Goal: Task Accomplishment & Management: Use online tool/utility

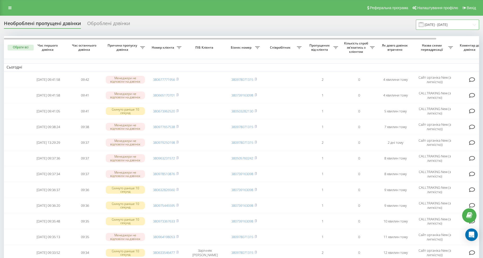
click at [437, 28] on input "[DATE] - [DATE]" at bounding box center [447, 25] width 63 height 10
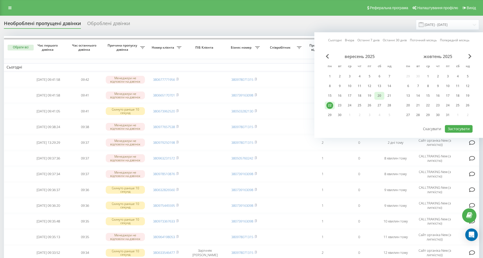
click at [380, 95] on div "20" at bounding box center [379, 95] width 7 height 7
drag, startPoint x: 331, startPoint y: 106, endPoint x: 462, endPoint y: 132, distance: 134.2
click at [332, 106] on div "22" at bounding box center [329, 105] width 7 height 7
click at [468, 127] on button "Застосувати" at bounding box center [459, 129] width 28 height 8
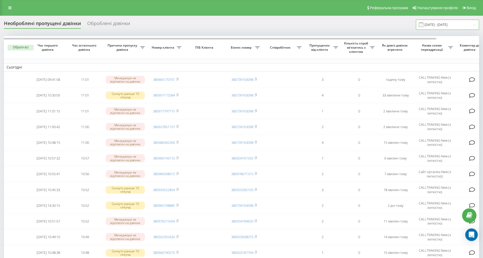
click at [435, 25] on input "20.09.2025 - 22.09.2025" at bounding box center [447, 25] width 63 height 10
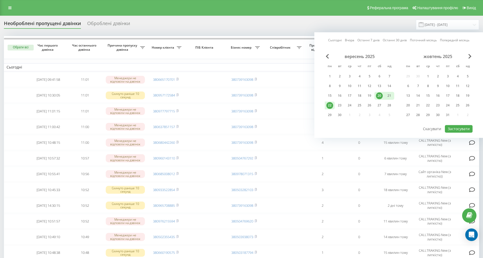
click at [329, 105] on div "22" at bounding box center [329, 105] width 7 height 7
click at [462, 123] on div "вересень 2025 пн вт ср чт пт сб нд 1 2 3 4 5 6 7 8 9 10 11 12 13 14 15 16 17 18…" at bounding box center [399, 89] width 148 height 70
click at [460, 126] on button "Застосувати" at bounding box center [459, 129] width 28 height 8
type input "[DATE] - [DATE]"
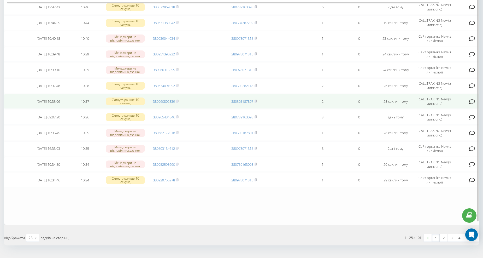
scroll to position [286, 0]
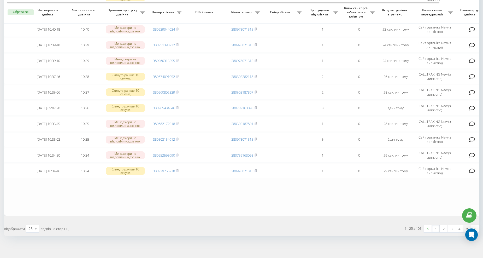
click at [467, 226] on link "5" at bounding box center [467, 228] width 8 height 7
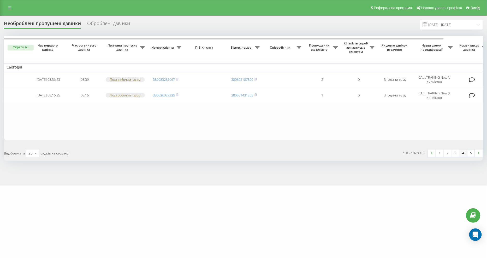
click at [464, 152] on link "4" at bounding box center [464, 152] width 8 height 7
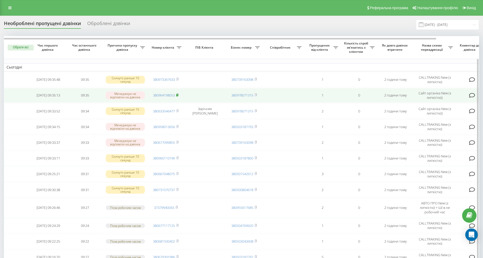
click at [176, 94] on icon at bounding box center [177, 94] width 2 height 3
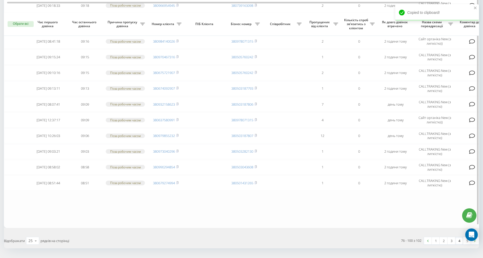
scroll to position [295, 0]
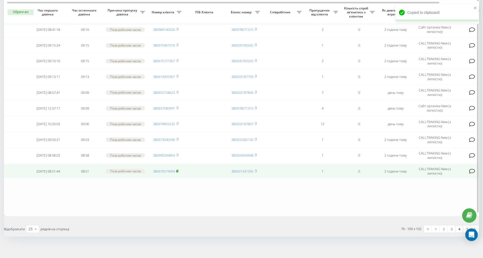
click at [178, 170] on rect at bounding box center [177, 171] width 2 height 2
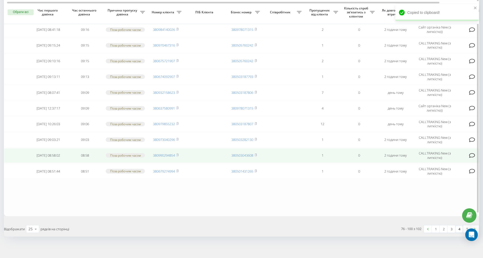
click at [180, 155] on td "380990294854" at bounding box center [166, 155] width 37 height 15
click at [178, 154] on rect at bounding box center [177, 155] width 2 height 2
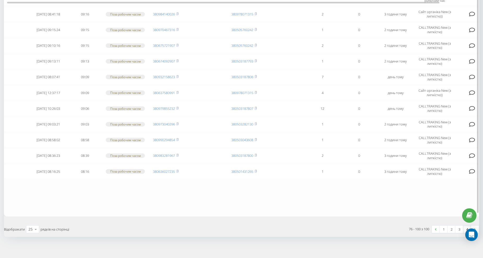
scroll to position [295, 0]
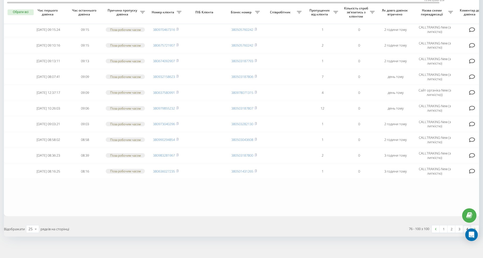
click at [467, 225] on link "4" at bounding box center [467, 228] width 8 height 7
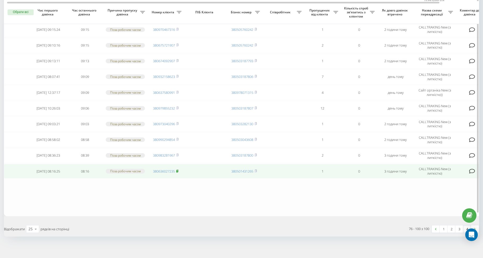
click at [176, 169] on icon at bounding box center [177, 170] width 2 height 3
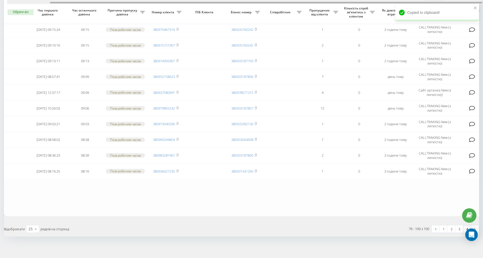
click at [187, 3] on div at bounding box center [244, 2] width 475 height 4
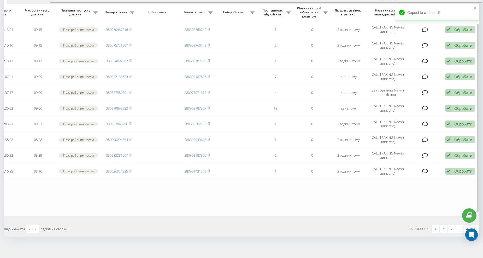
click at [189, 3] on div at bounding box center [266, 3] width 432 height 2
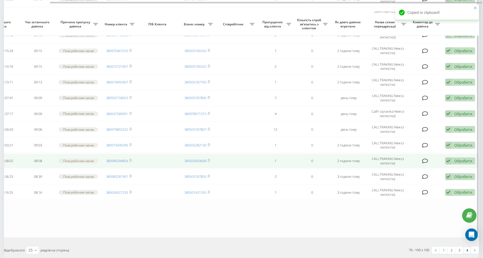
scroll to position [266, 0]
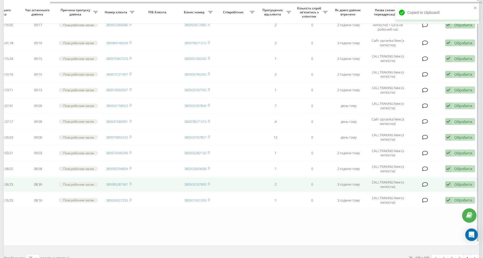
click at [132, 181] on td "380983281967" at bounding box center [119, 184] width 37 height 15
click at [131, 183] on rect at bounding box center [130, 184] width 2 height 2
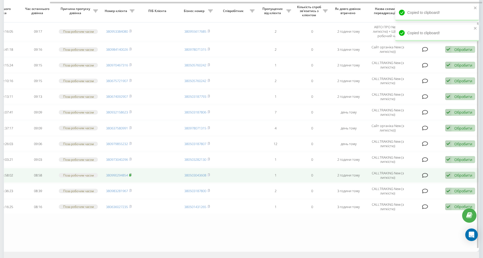
scroll to position [256, 0]
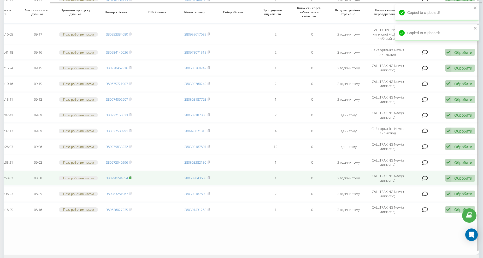
click at [130, 176] on icon at bounding box center [130, 177] width 2 height 3
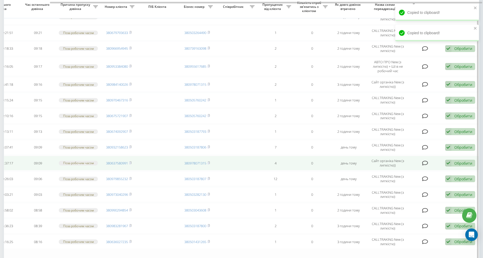
scroll to position [217, 0]
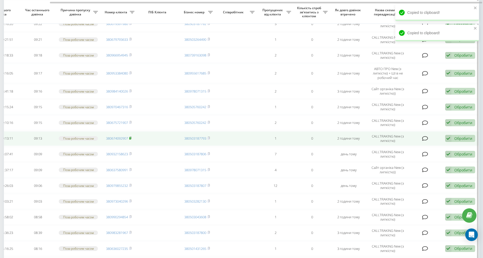
click at [131, 137] on rect at bounding box center [130, 138] width 2 height 2
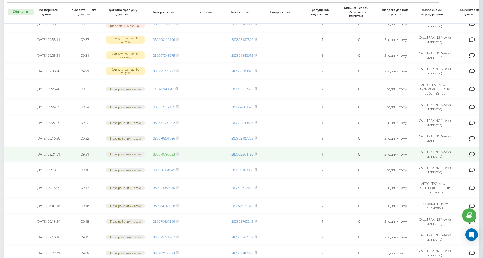
scroll to position [134, 0]
click at [179, 152] on icon at bounding box center [177, 153] width 2 height 3
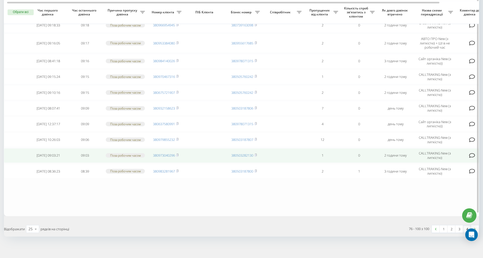
scroll to position [268, 0]
click at [177, 154] on rect at bounding box center [177, 155] width 2 height 2
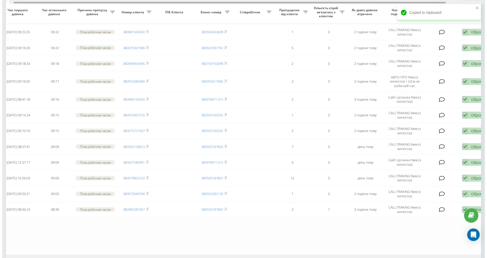
scroll to position [0, 47]
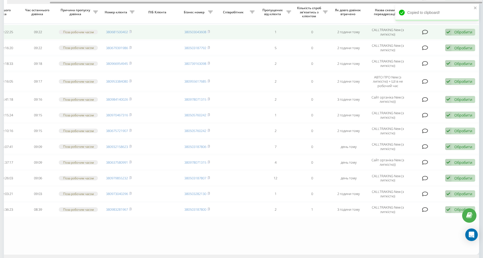
drag, startPoint x: 199, startPoint y: 3, endPoint x: 363, endPoint y: 25, distance: 165.2
click at [340, 8] on div "Обрати всі Час першого дзвінка Час останнього дзвінка Причина пропуску дзвінка …" at bounding box center [241, 25] width 475 height 458
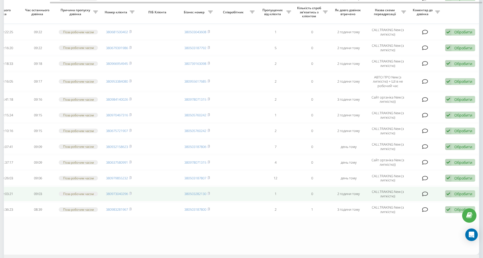
drag, startPoint x: 464, startPoint y: 191, endPoint x: 459, endPoint y: 191, distance: 5.5
click at [464, 191] on div "Обробити" at bounding box center [463, 193] width 18 height 5
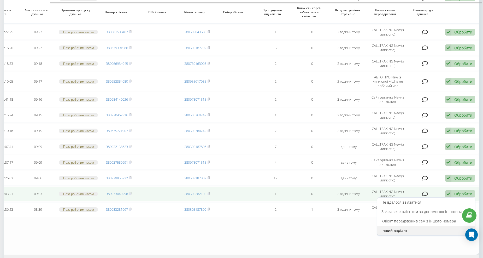
click at [406, 229] on span "Інший варіант" at bounding box center [394, 230] width 26 height 5
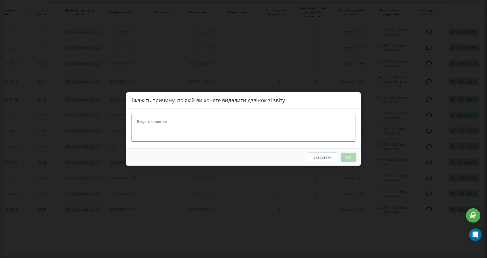
scroll to position [0, 43]
click at [180, 118] on textarea at bounding box center [244, 128] width 224 height 28
type textarea "y"
type textarea "набрала"
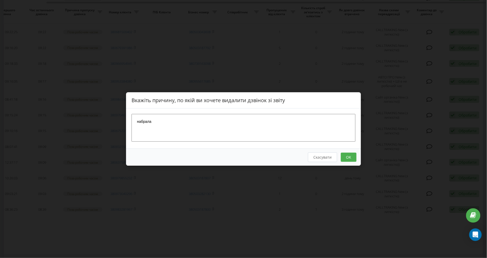
click at [351, 156] on button "OK" at bounding box center [349, 156] width 16 height 9
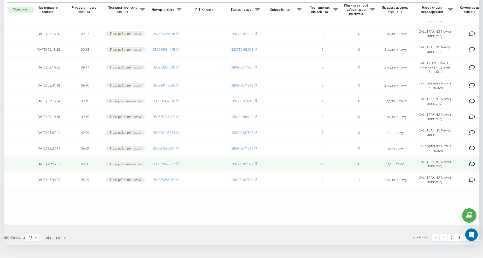
scroll to position [244, 0]
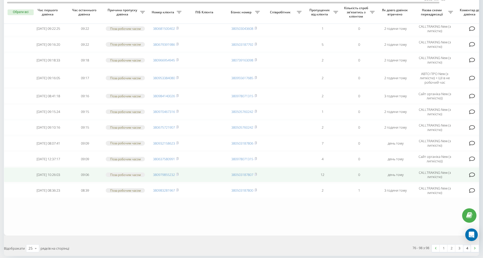
drag, startPoint x: 178, startPoint y: 110, endPoint x: 210, endPoint y: 175, distance: 72.6
click at [178, 110] on rect at bounding box center [177, 111] width 2 height 2
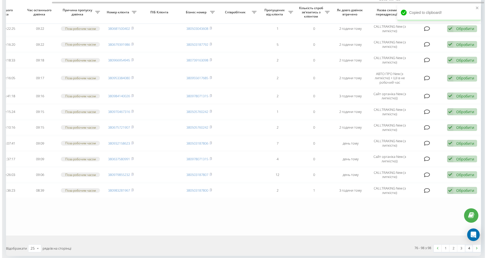
scroll to position [243, 0]
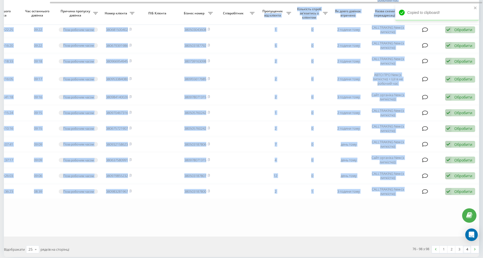
drag, startPoint x: 183, startPoint y: 0, endPoint x: 293, endPoint y: 10, distance: 110.4
click at [292, 10] on div "Обрати всі Час першого дзвінка Час останнього дзвінка Причина пропуску дзвінка …" at bounding box center [241, 14] width 475 height 443
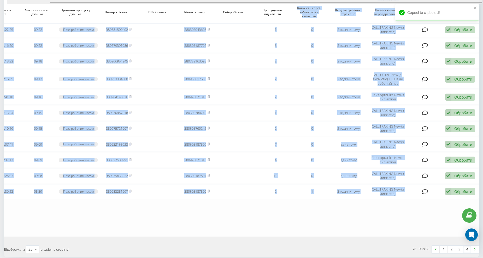
drag, startPoint x: 234, startPoint y: 4, endPoint x: 317, endPoint y: 5, distance: 83.0
click at [315, 5] on div "Обрати всі Час першого дзвінка Час останнього дзвінка Причина пропуску дзвінка …" at bounding box center [241, 14] width 475 height 443
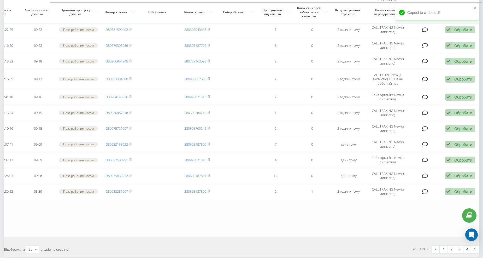
click at [270, 234] on div "Обрати всі Час першого дзвінка Час останнього дзвінка Причина пропуску дзвінка …" at bounding box center [241, 24] width 475 height 463
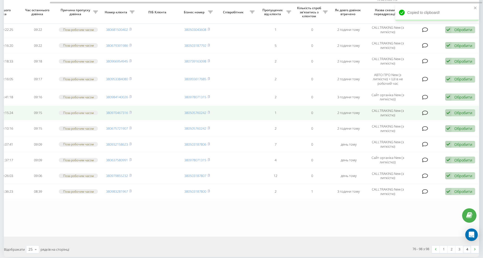
click at [459, 110] on div "Обробити" at bounding box center [463, 112] width 18 height 5
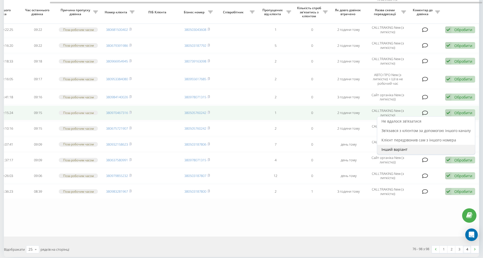
click at [400, 147] on span "Інший варіант" at bounding box center [394, 149] width 26 height 5
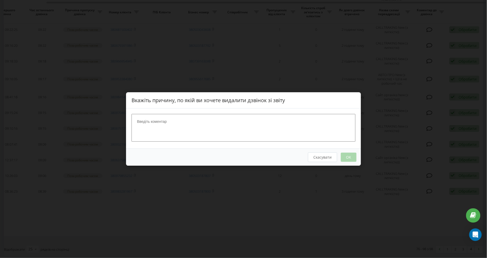
drag, startPoint x: 169, startPoint y: 124, endPoint x: 164, endPoint y: 128, distance: 6.3
click at [170, 124] on textarea at bounding box center [244, 128] width 224 height 28
type textarea "набрала"
click at [346, 157] on button "OK" at bounding box center [349, 156] width 16 height 9
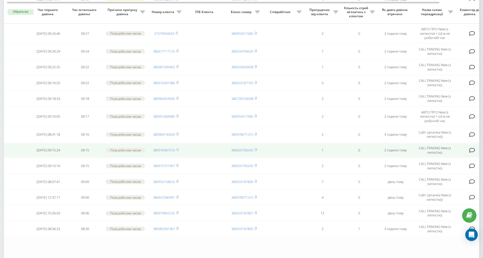
scroll to position [205, 0]
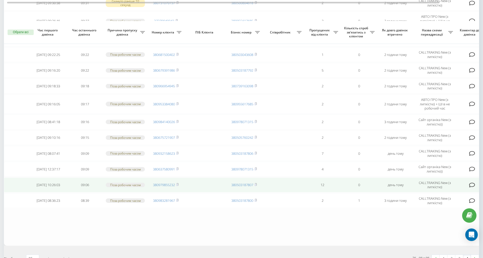
scroll to position [225, 0]
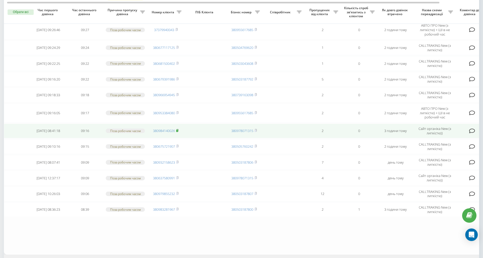
click at [176, 129] on icon at bounding box center [177, 130] width 2 height 3
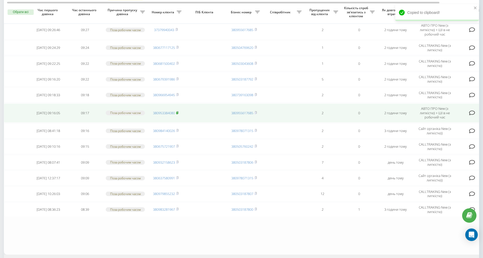
click at [178, 111] on icon at bounding box center [177, 112] width 2 height 2
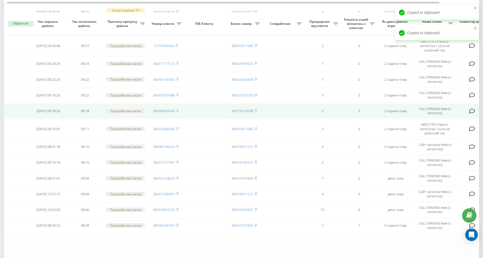
scroll to position [196, 0]
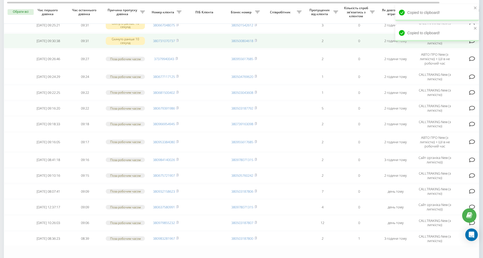
click at [68, 41] on td "09:31" at bounding box center [85, 40] width 37 height 15
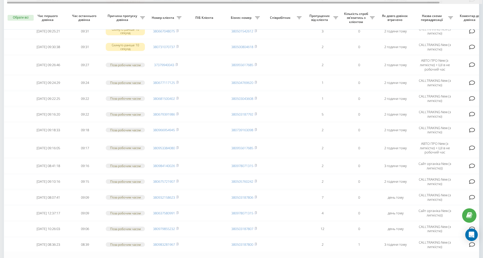
scroll to position [176, 0]
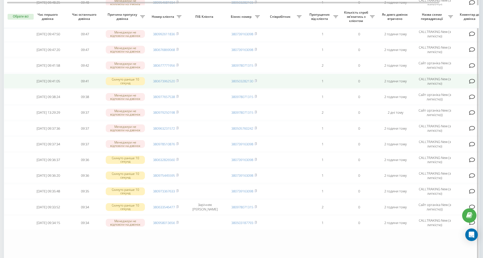
scroll to position [286, 0]
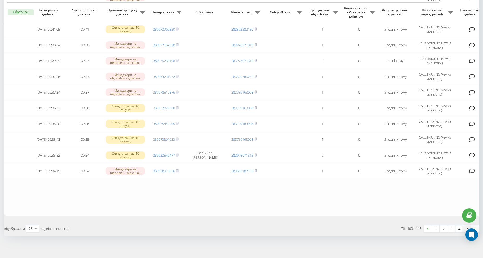
click at [465, 226] on link "5" at bounding box center [467, 228] width 8 height 7
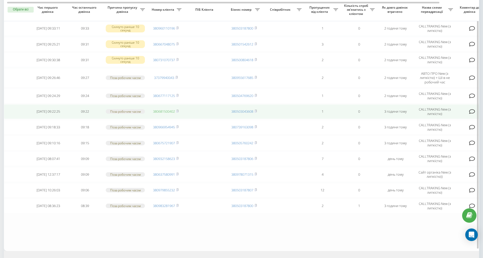
scroll to position [64, 0]
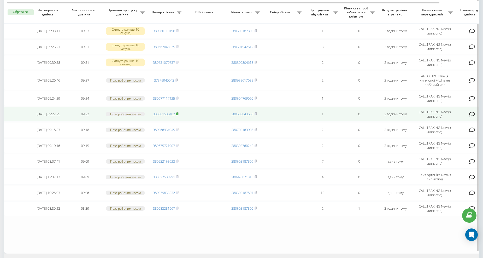
click at [178, 114] on rect at bounding box center [177, 114] width 2 height 2
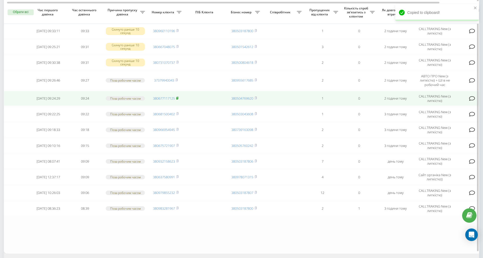
click at [177, 96] on span at bounding box center [177, 98] width 2 height 5
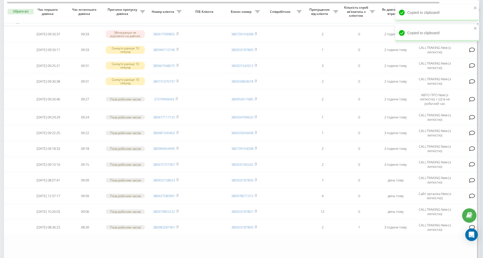
scroll to position [45, 0]
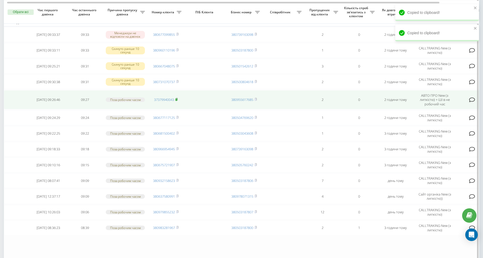
click at [178, 98] on icon at bounding box center [177, 99] width 2 height 2
click at [176, 100] on rect at bounding box center [176, 99] width 2 height 2
drag, startPoint x: 178, startPoint y: 99, endPoint x: 174, endPoint y: 98, distance: 3.6
click at [178, 99] on icon at bounding box center [177, 99] width 2 height 2
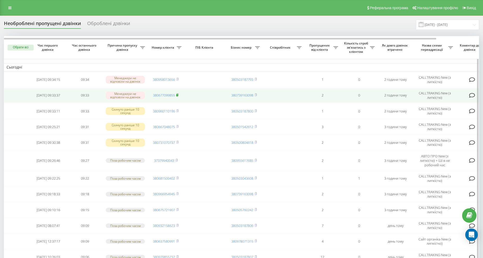
click at [178, 95] on rect at bounding box center [177, 95] width 2 height 2
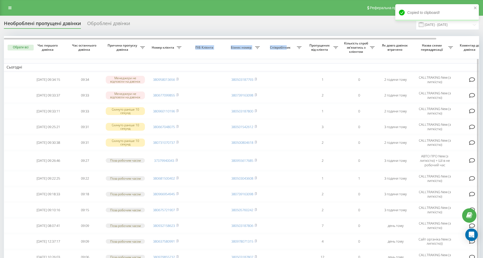
drag, startPoint x: 187, startPoint y: 38, endPoint x: 286, endPoint y: 38, distance: 99.0
click at [286, 38] on tr "Обрати всі Час першого дзвінка Час останнього дзвінка Причина пропуску дзвінка …" at bounding box center [265, 47] width 522 height 23
click at [223, 33] on div "Необроблені пропущені дзвінки Оброблені дзвінки [DATE] - [DATE] Обрати всі Час …" at bounding box center [241, 179] width 475 height 318
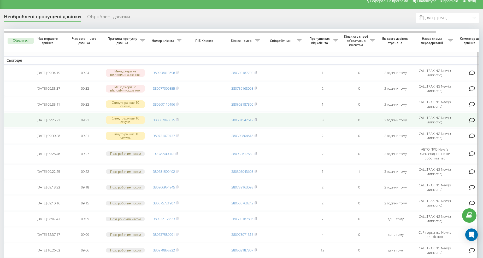
scroll to position [9, 0]
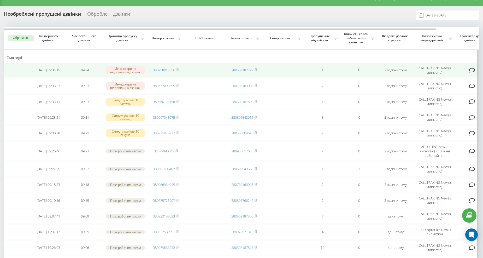
drag, startPoint x: 179, startPoint y: 69, endPoint x: 169, endPoint y: 73, distance: 10.5
click at [179, 69] on icon at bounding box center [177, 69] width 2 height 3
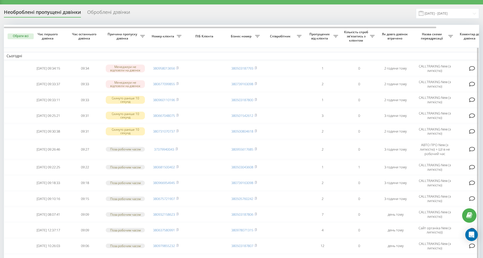
scroll to position [0, 0]
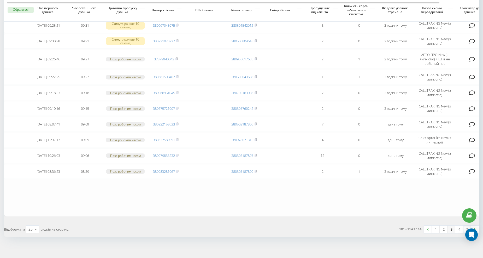
scroll to position [119, 0]
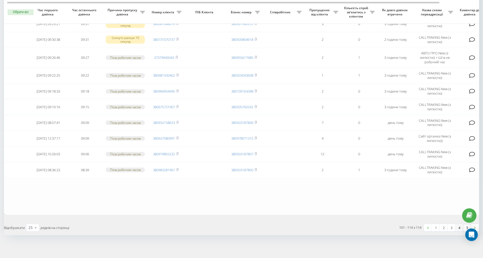
click at [460, 226] on link "4" at bounding box center [459, 227] width 8 height 7
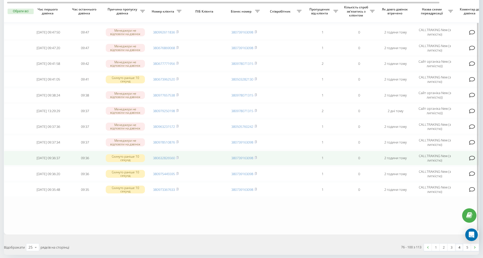
scroll to position [267, 0]
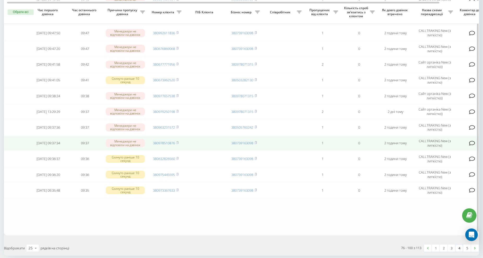
click at [179, 140] on td "380978510876" at bounding box center [166, 143] width 37 height 15
click at [179, 141] on icon at bounding box center [177, 142] width 2 height 3
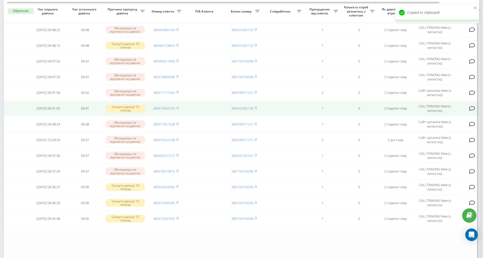
scroll to position [238, 0]
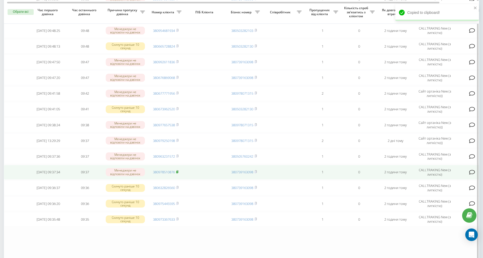
click at [178, 171] on rect at bounding box center [177, 172] width 2 height 2
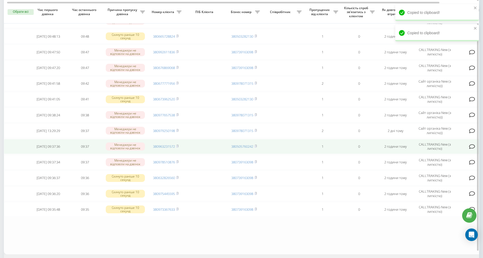
scroll to position [247, 0]
click at [178, 145] on span at bounding box center [177, 146] width 2 height 5
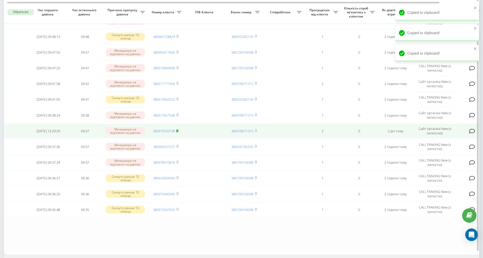
click at [178, 130] on rect at bounding box center [177, 131] width 2 height 2
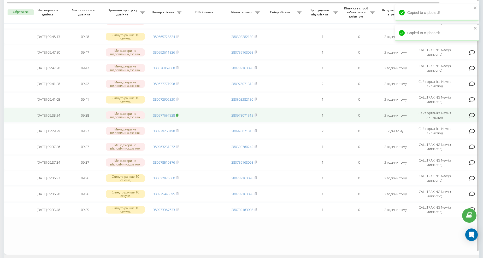
click at [179, 113] on icon at bounding box center [177, 114] width 2 height 3
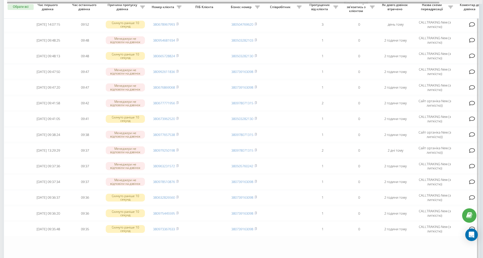
scroll to position [218, 0]
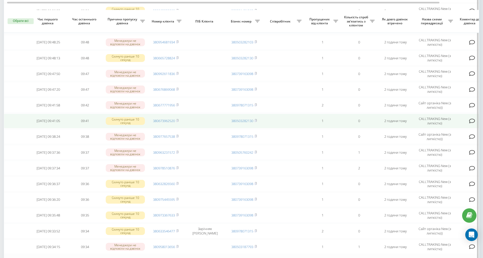
scroll to position [208, 0]
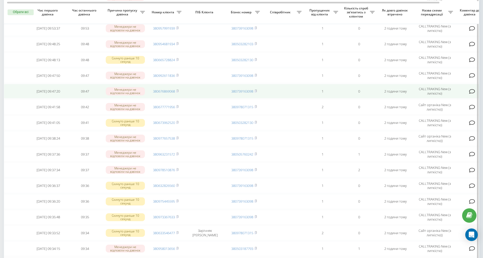
drag, startPoint x: 178, startPoint y: 88, endPoint x: 168, endPoint y: 91, distance: 10.4
click at [178, 90] on rect at bounding box center [177, 91] width 2 height 2
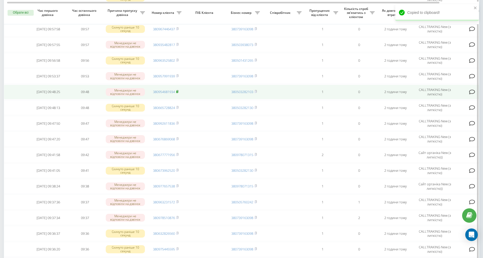
scroll to position [160, 0]
click at [178, 91] on rect at bounding box center [177, 92] width 2 height 2
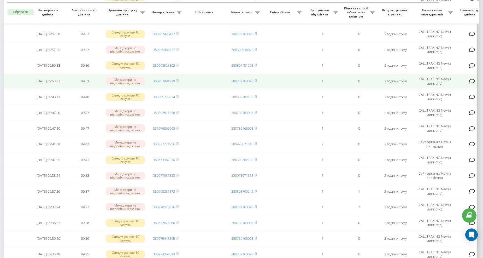
scroll to position [170, 0]
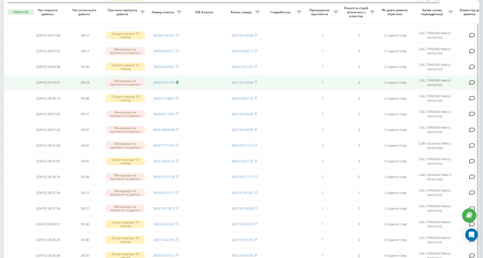
click at [178, 81] on rect at bounding box center [177, 82] width 2 height 2
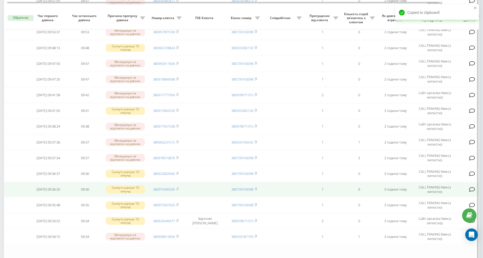
scroll to position [286, 0]
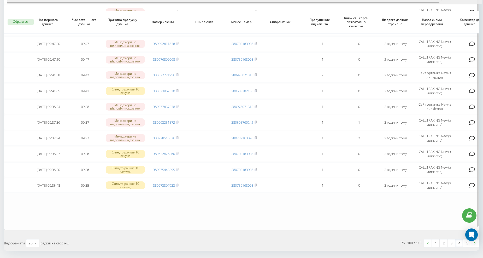
scroll to position [257, 0]
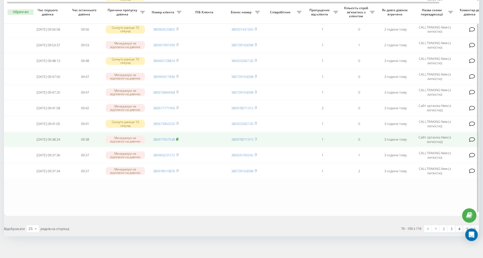
click at [178, 138] on rect at bounding box center [177, 139] width 2 height 2
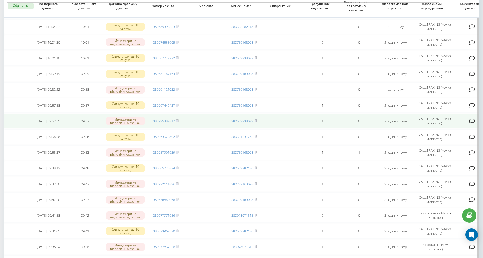
scroll to position [165, 0]
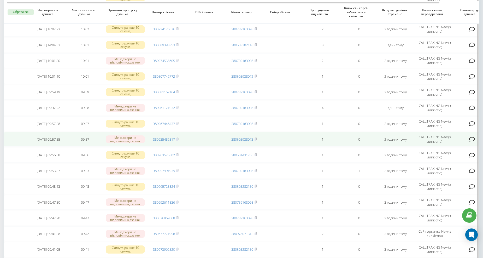
click at [180, 137] on td "380935482817" at bounding box center [166, 139] width 37 height 15
click at [178, 138] on rect at bounding box center [177, 139] width 2 height 2
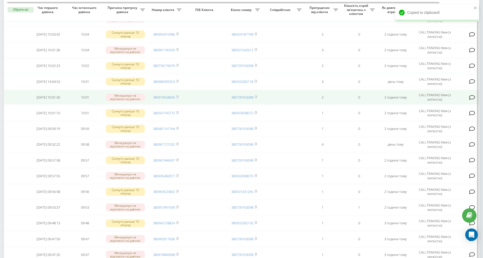
scroll to position [126, 0]
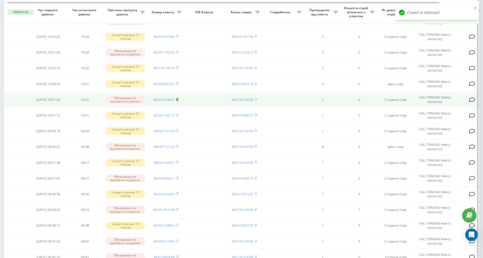
click at [178, 98] on rect at bounding box center [177, 99] width 2 height 2
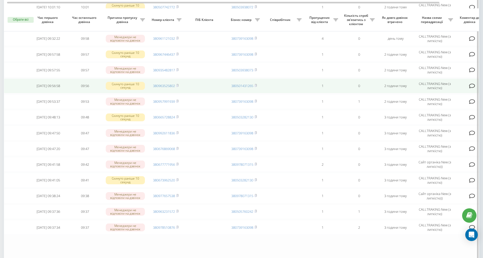
scroll to position [272, 0]
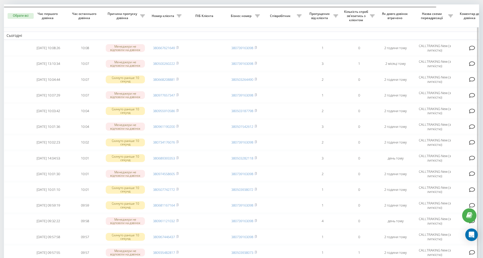
scroll to position [19, 0]
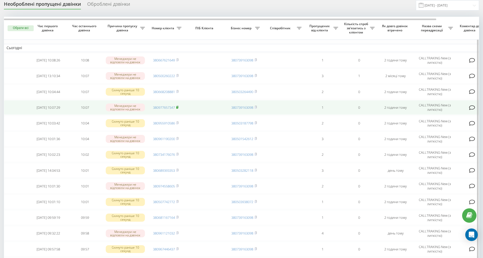
click at [178, 106] on icon at bounding box center [177, 107] width 2 height 2
click at [179, 105] on td "380977657347" at bounding box center [166, 107] width 37 height 15
click at [176, 105] on icon at bounding box center [177, 106] width 2 height 3
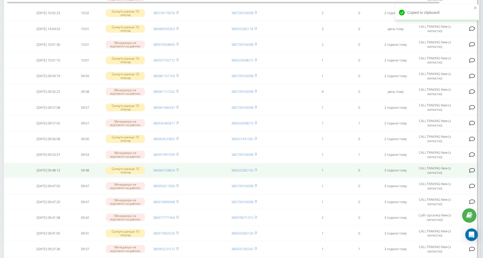
scroll to position [184, 0]
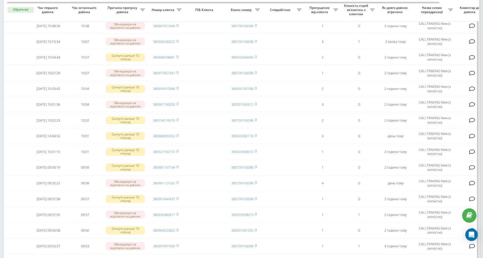
scroll to position [87, 0]
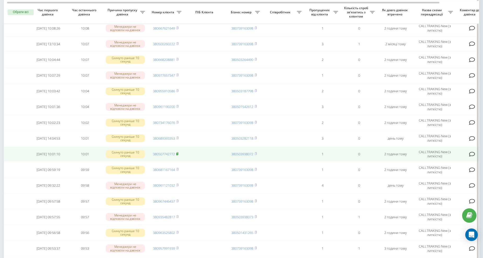
click at [178, 153] on rect at bounding box center [177, 154] width 2 height 2
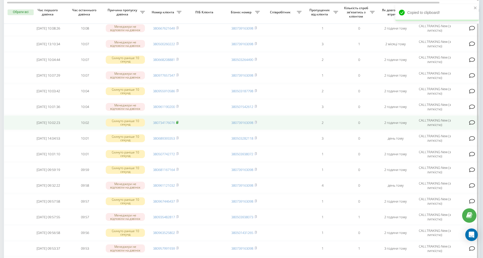
click at [178, 121] on rect at bounding box center [177, 122] width 2 height 2
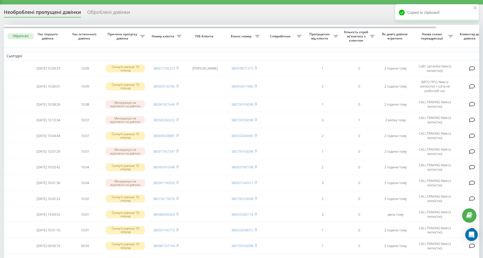
scroll to position [10, 0]
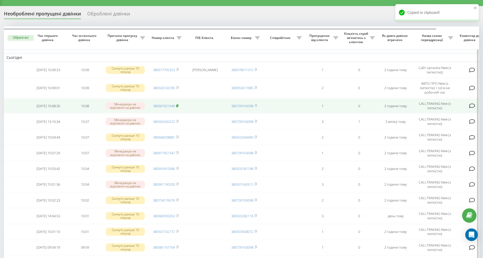
click at [178, 104] on icon at bounding box center [177, 105] width 2 height 2
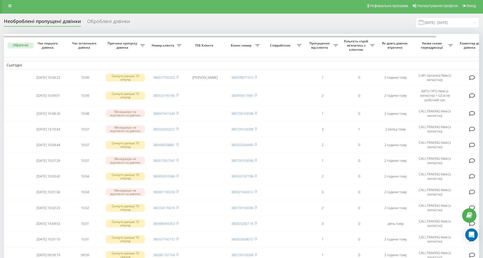
scroll to position [0, 0]
